Goal: Information Seeking & Learning: Find specific fact

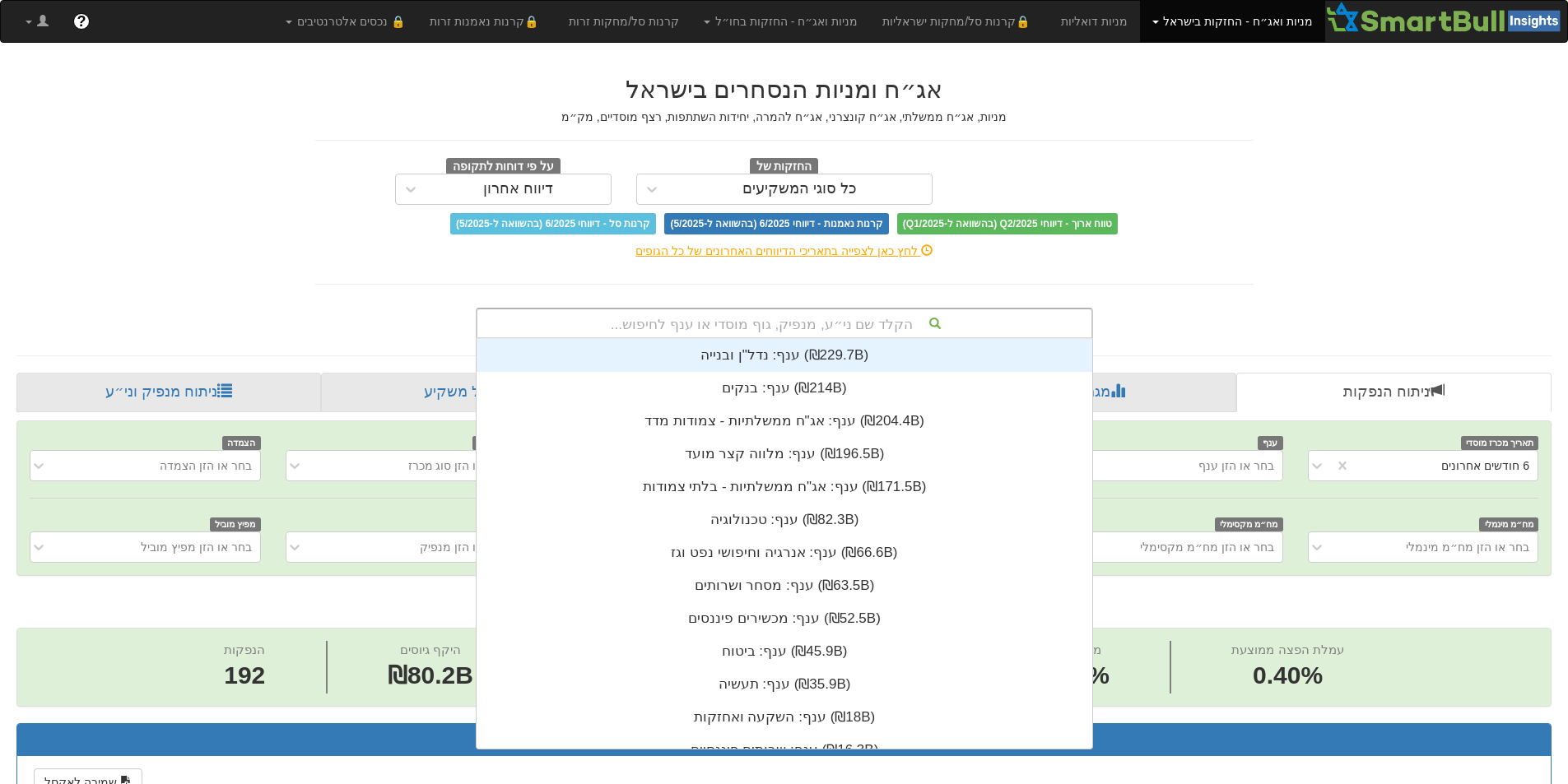
scroll to position [409, 0]
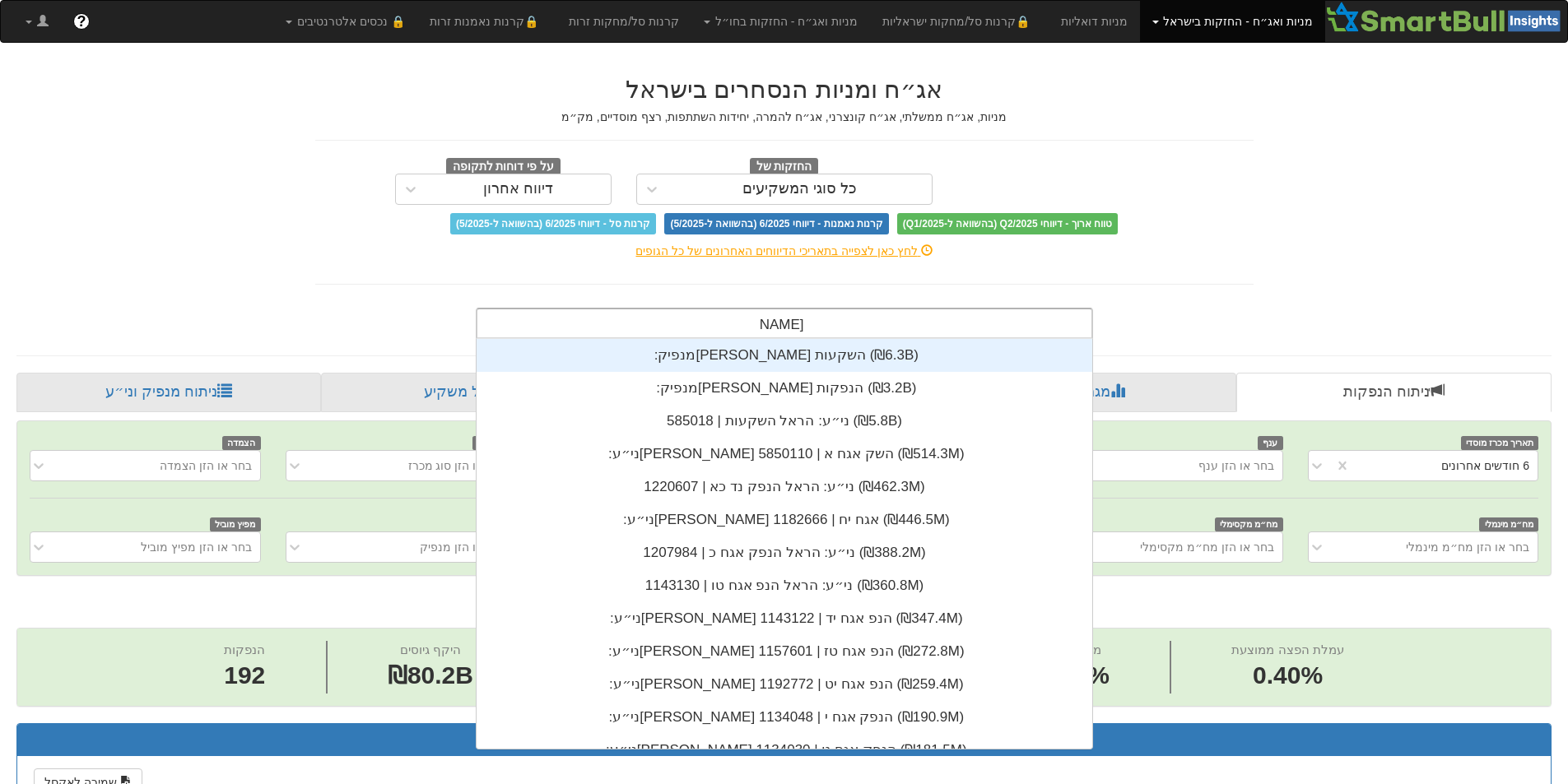
type input "[PERSON_NAME] הנ"
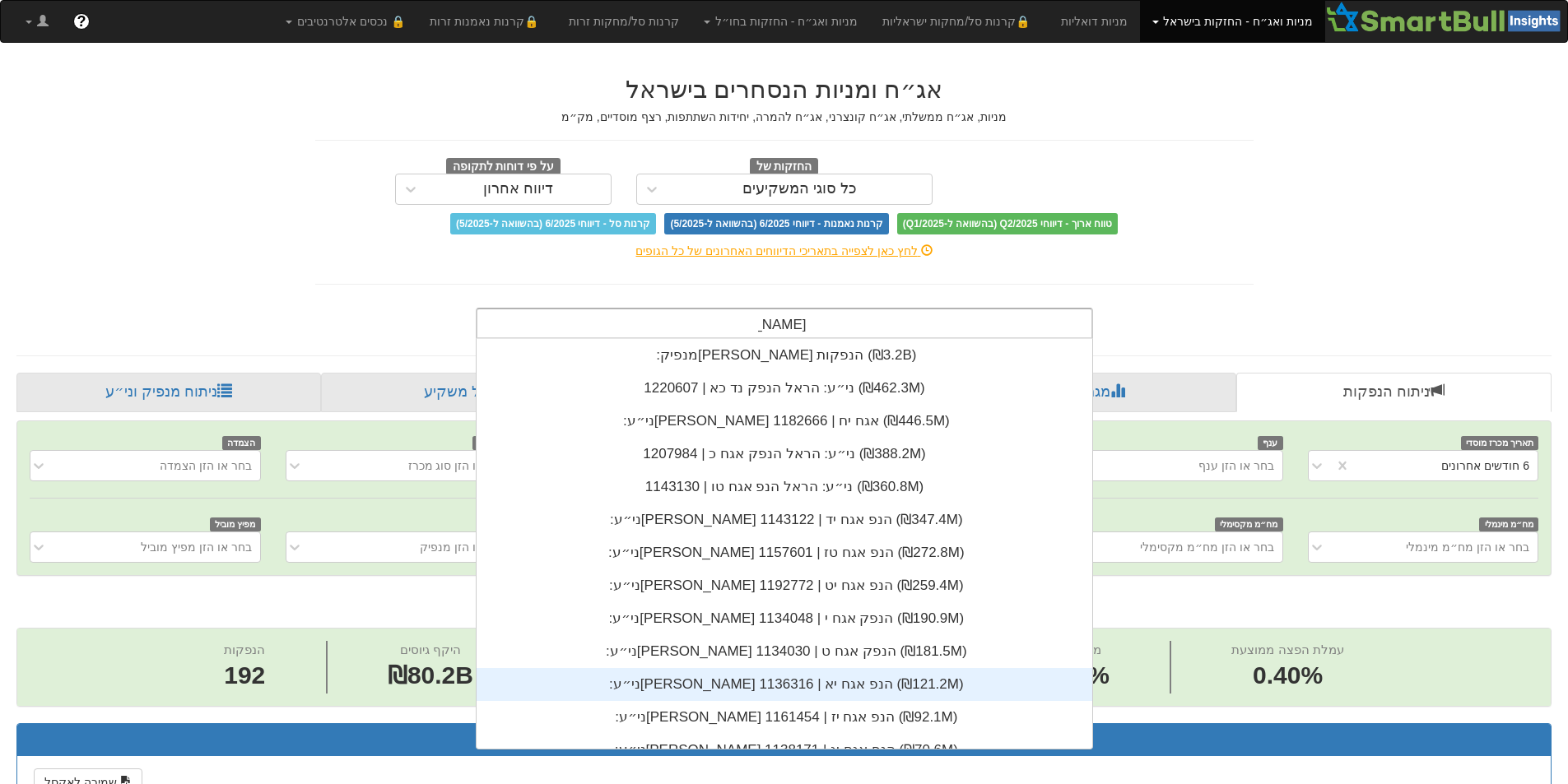
click at [759, 689] on div "ני״ע: ‏[PERSON_NAME] הנפ אגח יא | 1136316 ‎(₪121.2M)‎" at bounding box center [784, 684] width 616 height 33
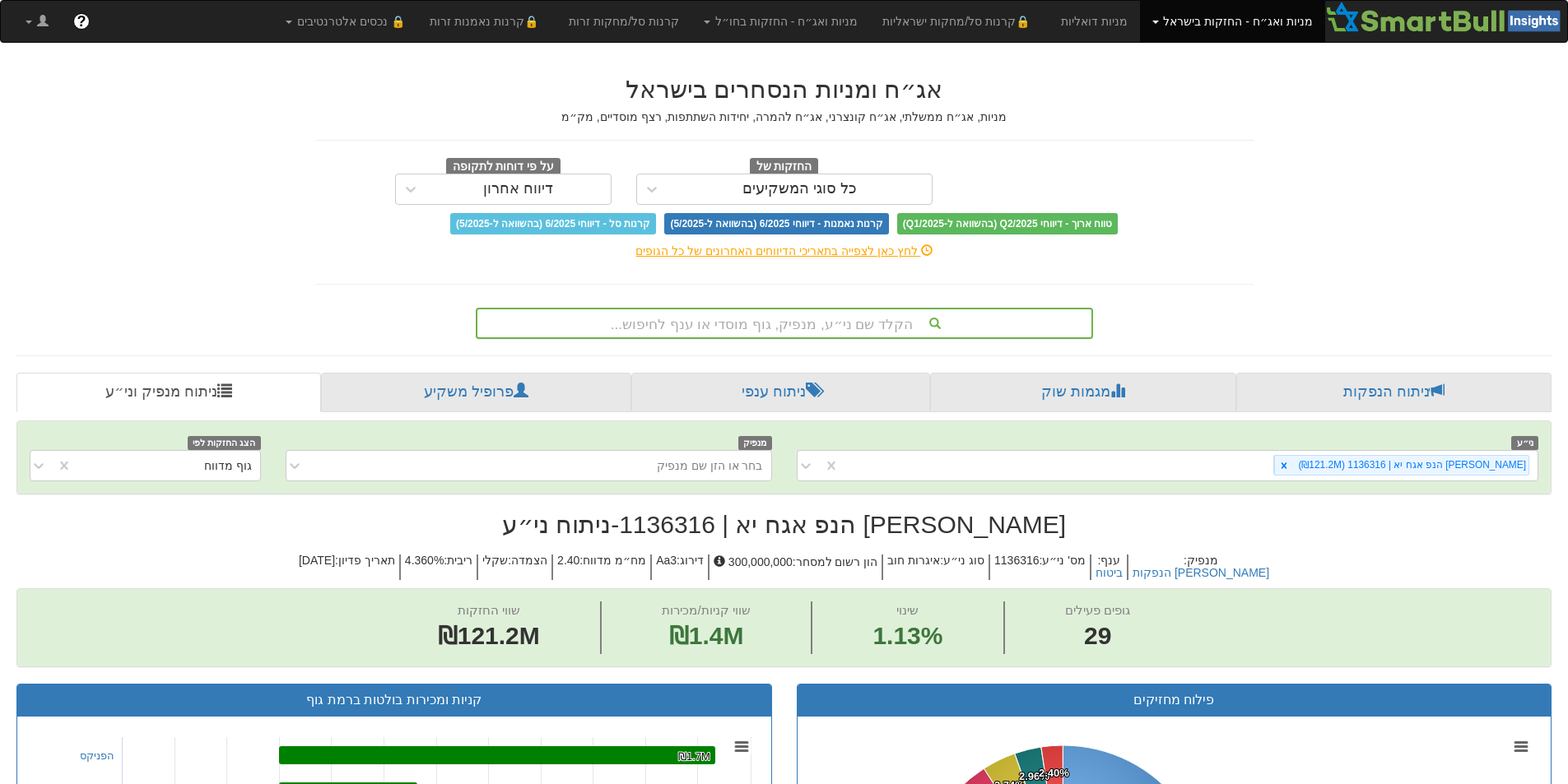
click at [767, 327] on div "הקלד שם ני״ע, מנפיק, גוף מוסדי או ענף לחיפוש..." at bounding box center [784, 323] width 614 height 28
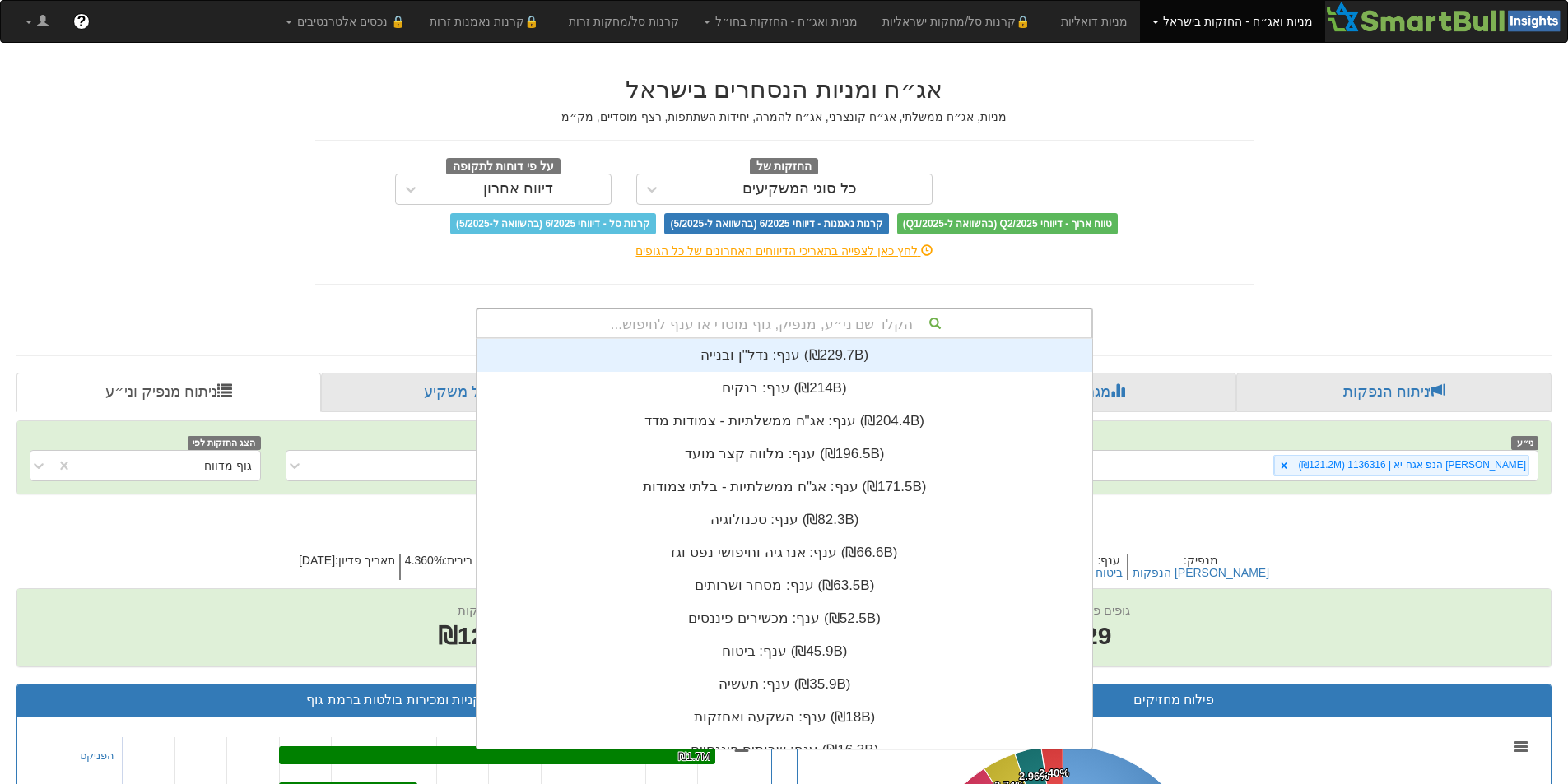
scroll to position [409, 0]
type input "ה"
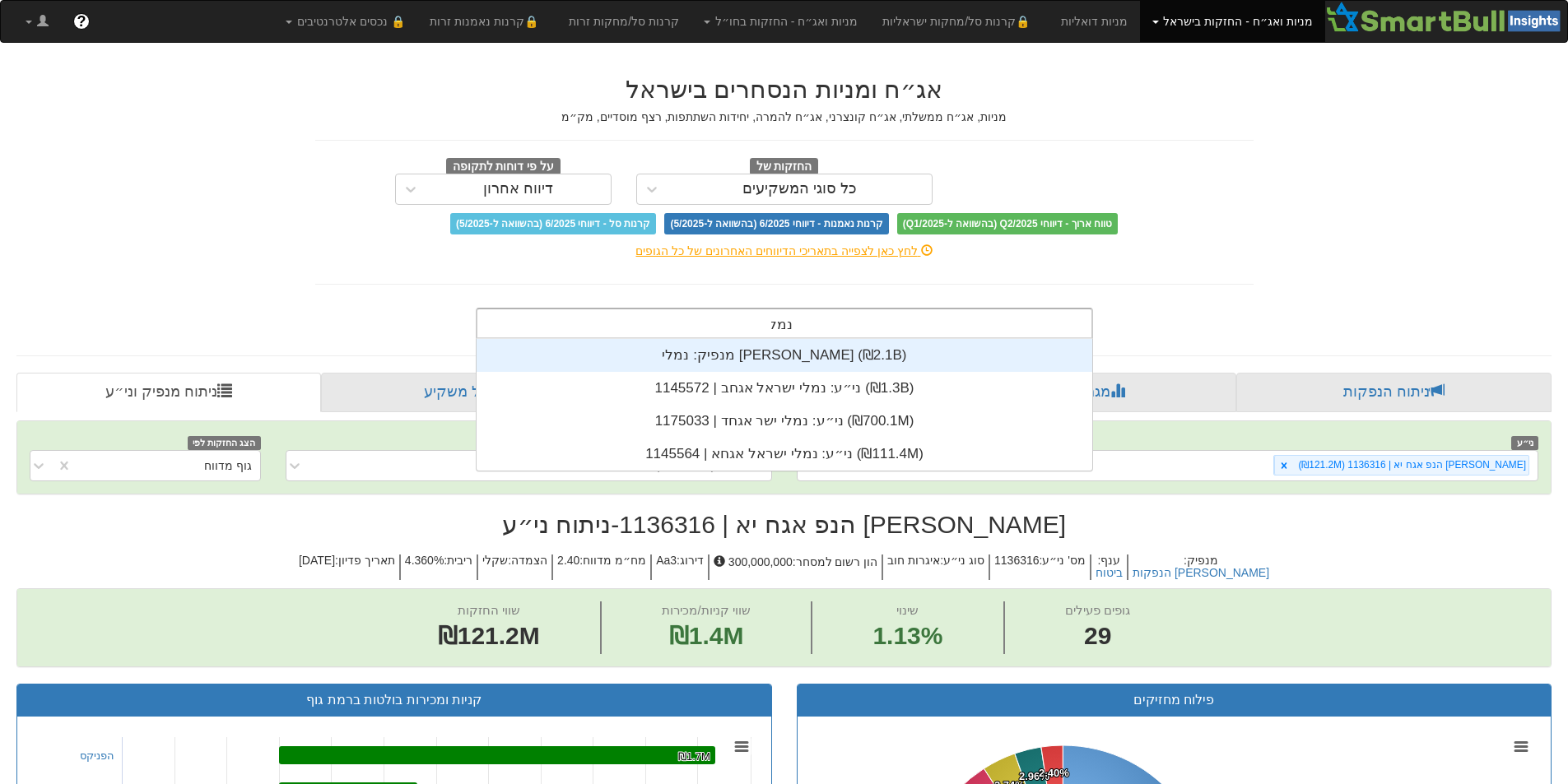
scroll to position [131, 0]
type input "נמלי"
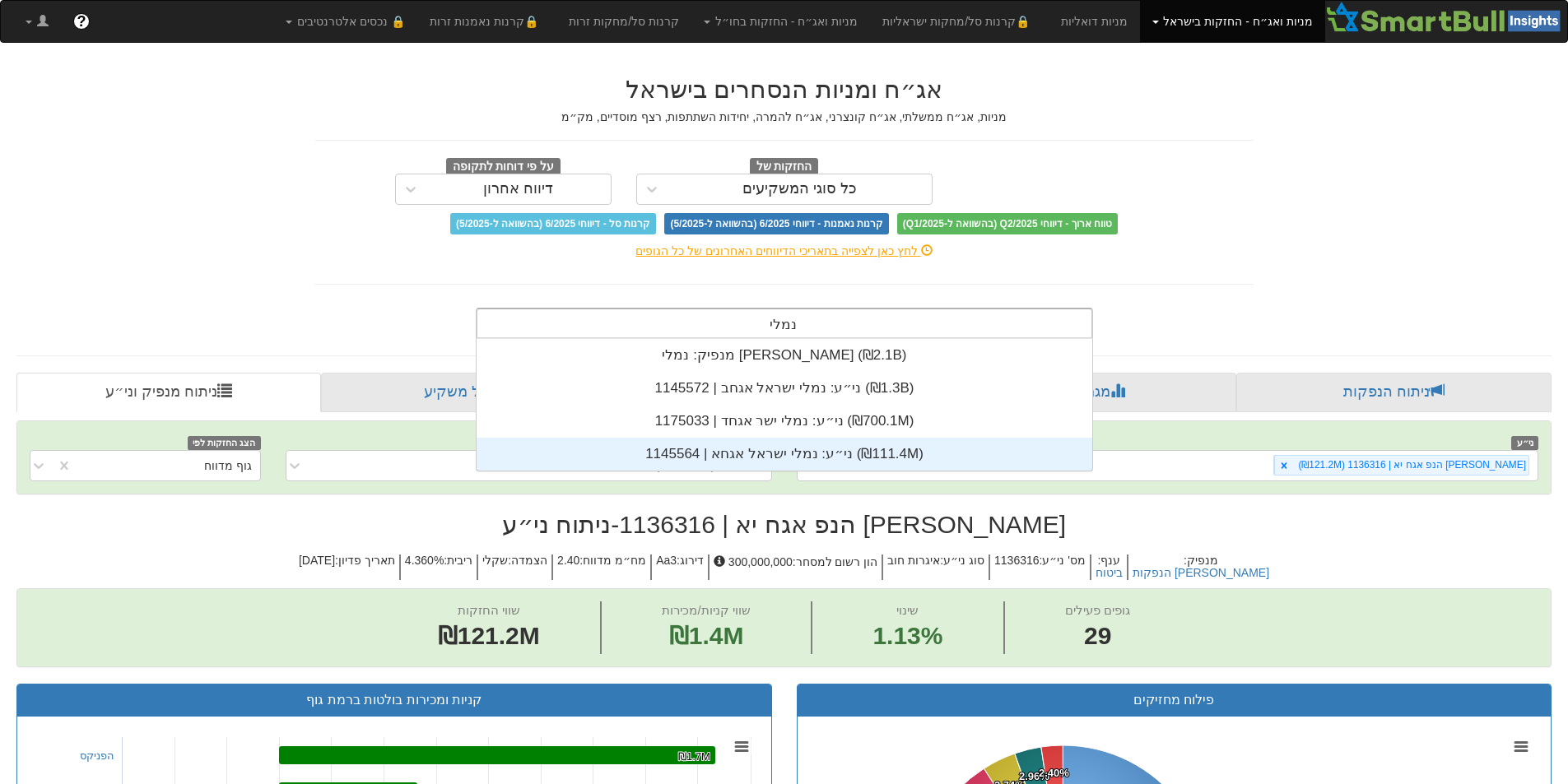
click at [732, 457] on div "ני״ע: ‏נמלי ישראל אגחא | 1145564 ‎(₪111.4M)‎" at bounding box center [784, 453] width 616 height 33
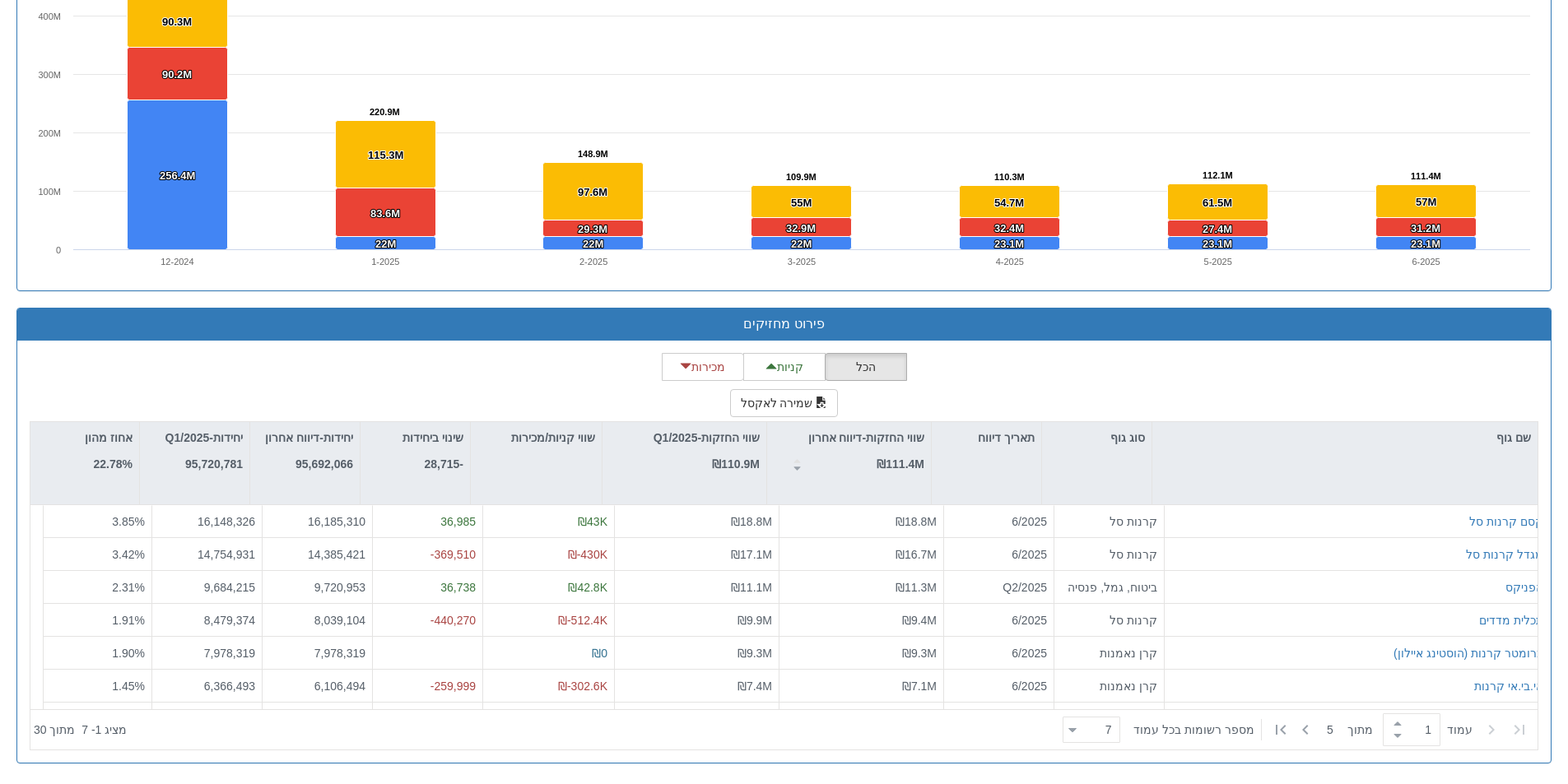
scroll to position [409, 0]
